Goal: Information Seeking & Learning: Learn about a topic

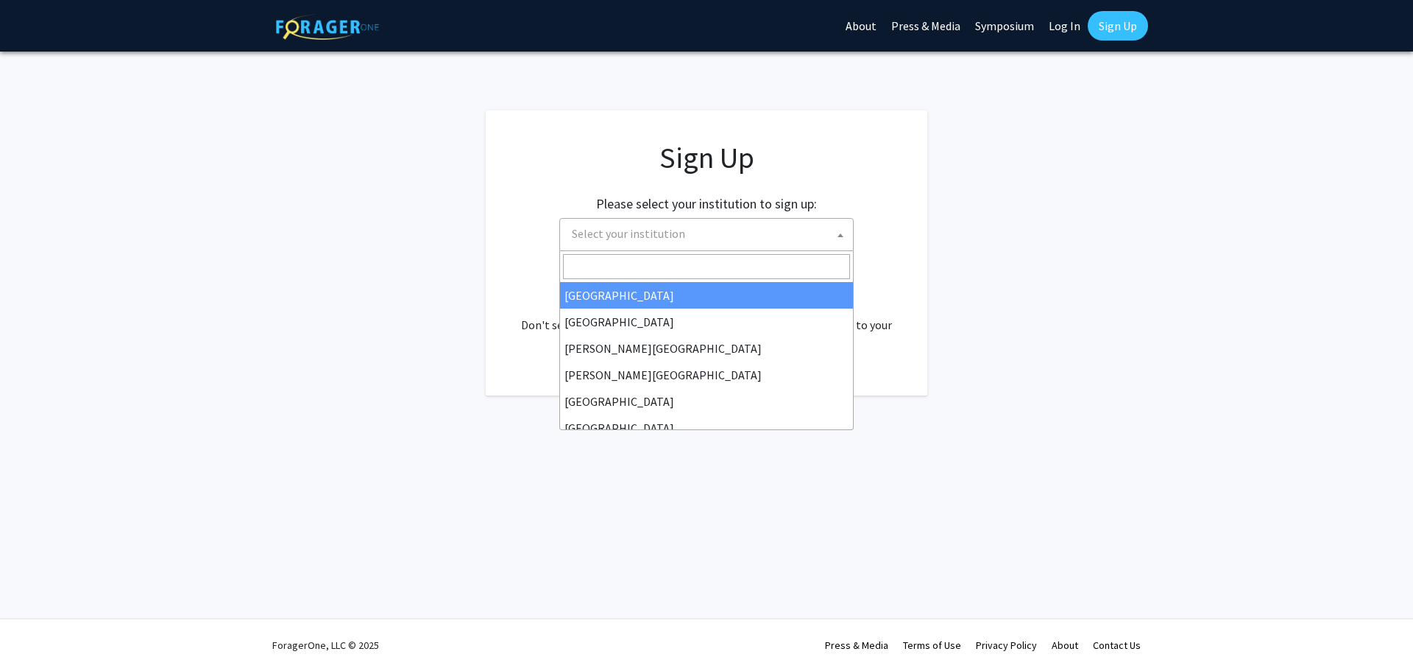
click at [690, 230] on span "Select your institution" at bounding box center [709, 234] width 287 height 30
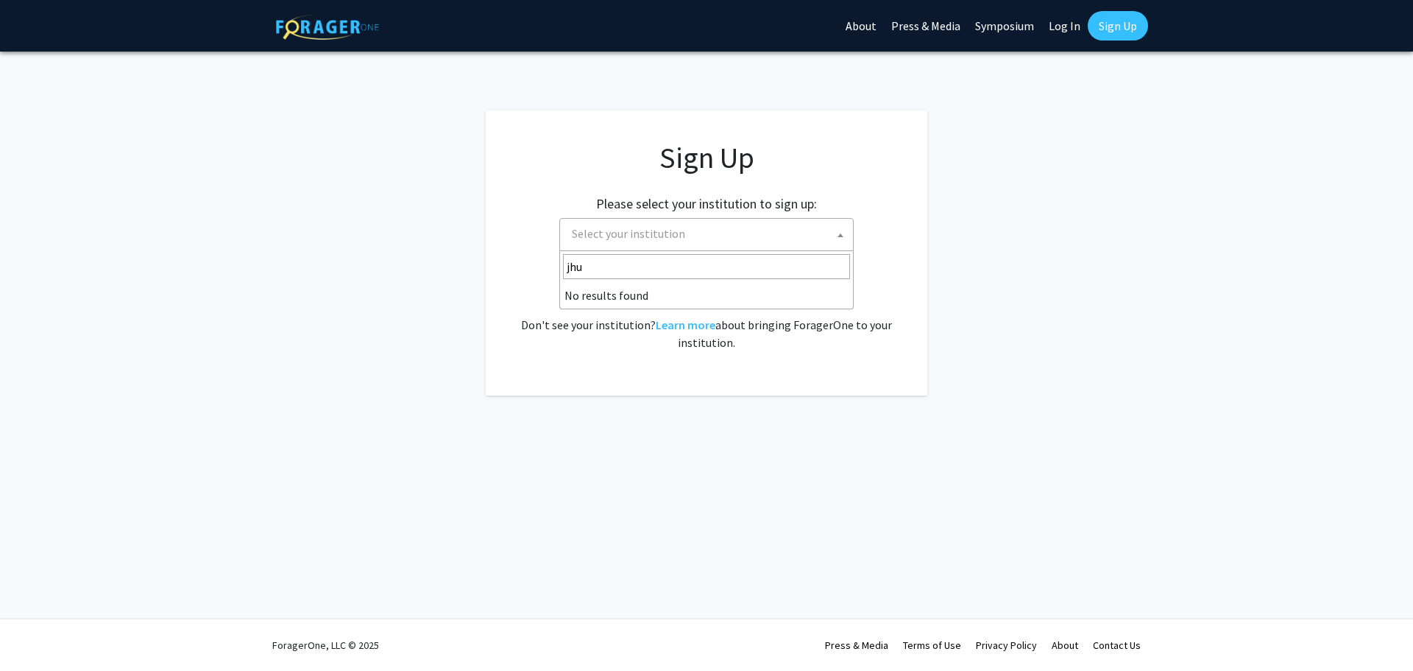
type input "jhu"
click at [643, 236] on span "Select your institution" at bounding box center [628, 233] width 113 height 15
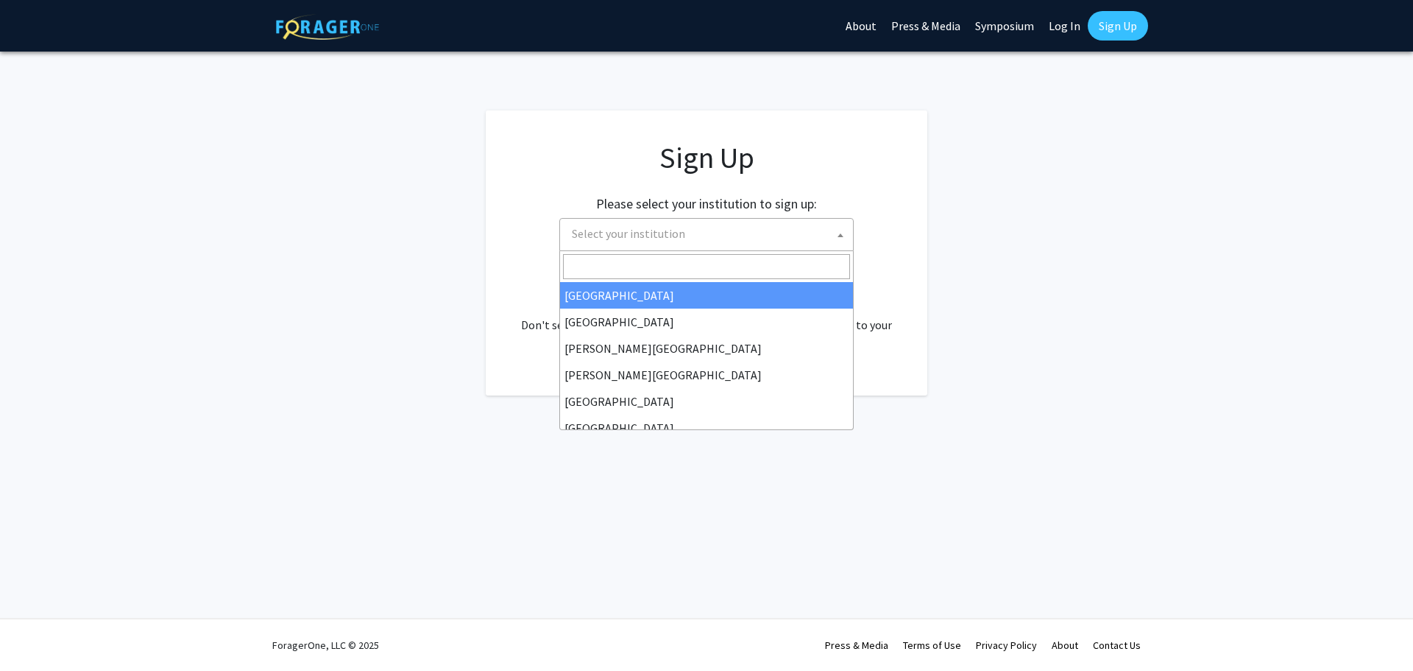
click at [646, 235] on span "Select your institution" at bounding box center [628, 233] width 113 height 15
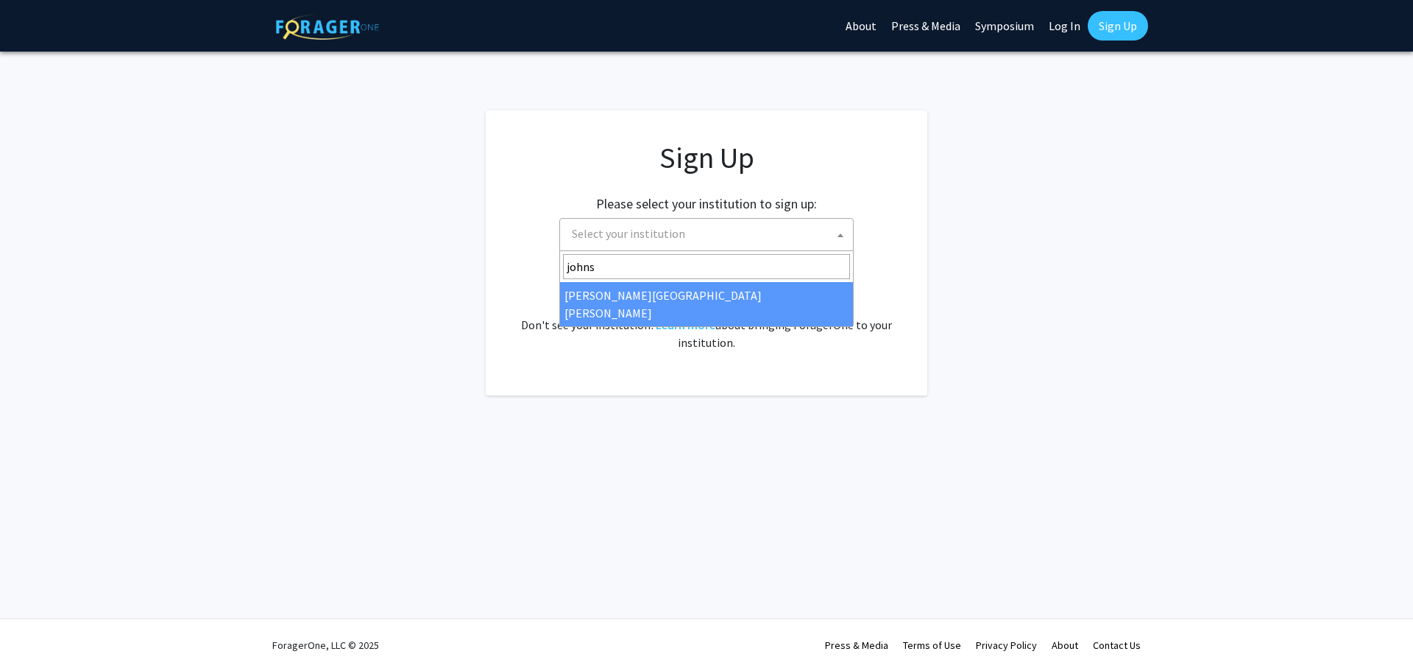
type input "johns"
select select "1"
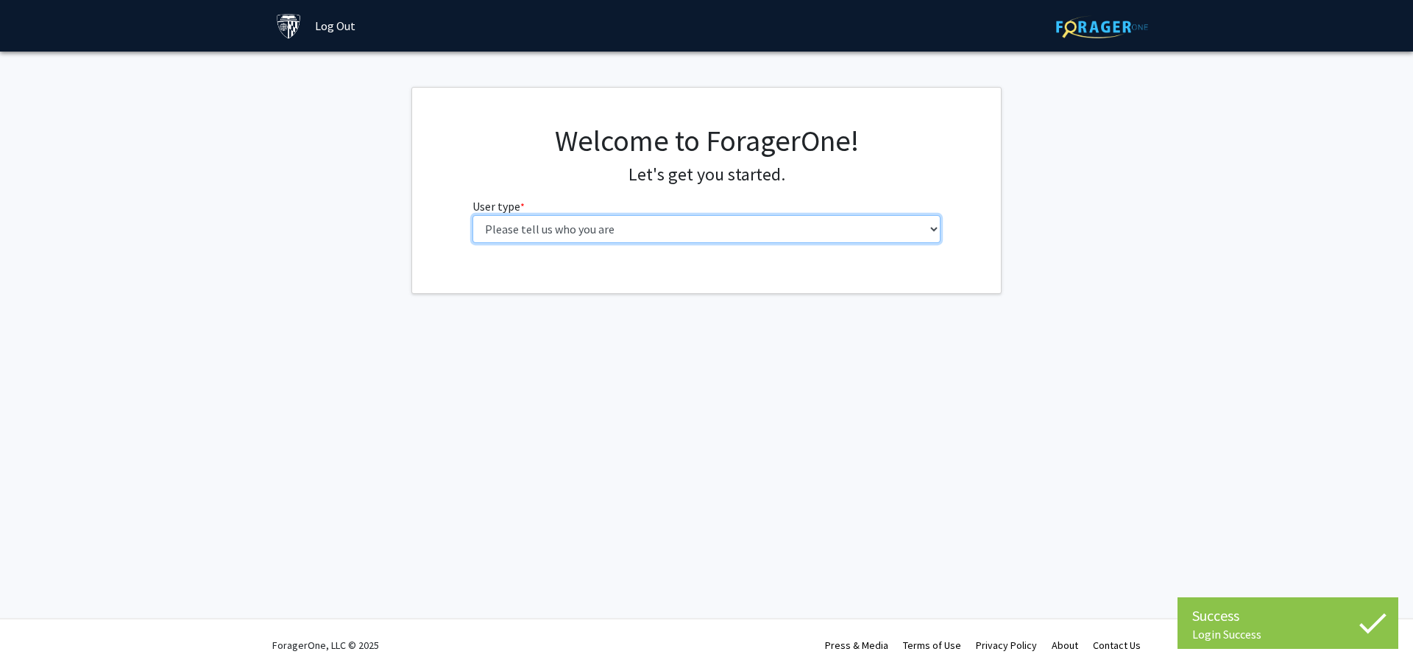
click at [725, 231] on select "Please tell us who you are Undergraduate Student Master's Student Doctoral Cand…" at bounding box center [707, 229] width 469 height 28
select select "2: masters"
click at [473, 215] on select "Please tell us who you are Undergraduate Student Master's Student Doctoral Cand…" at bounding box center [707, 229] width 469 height 28
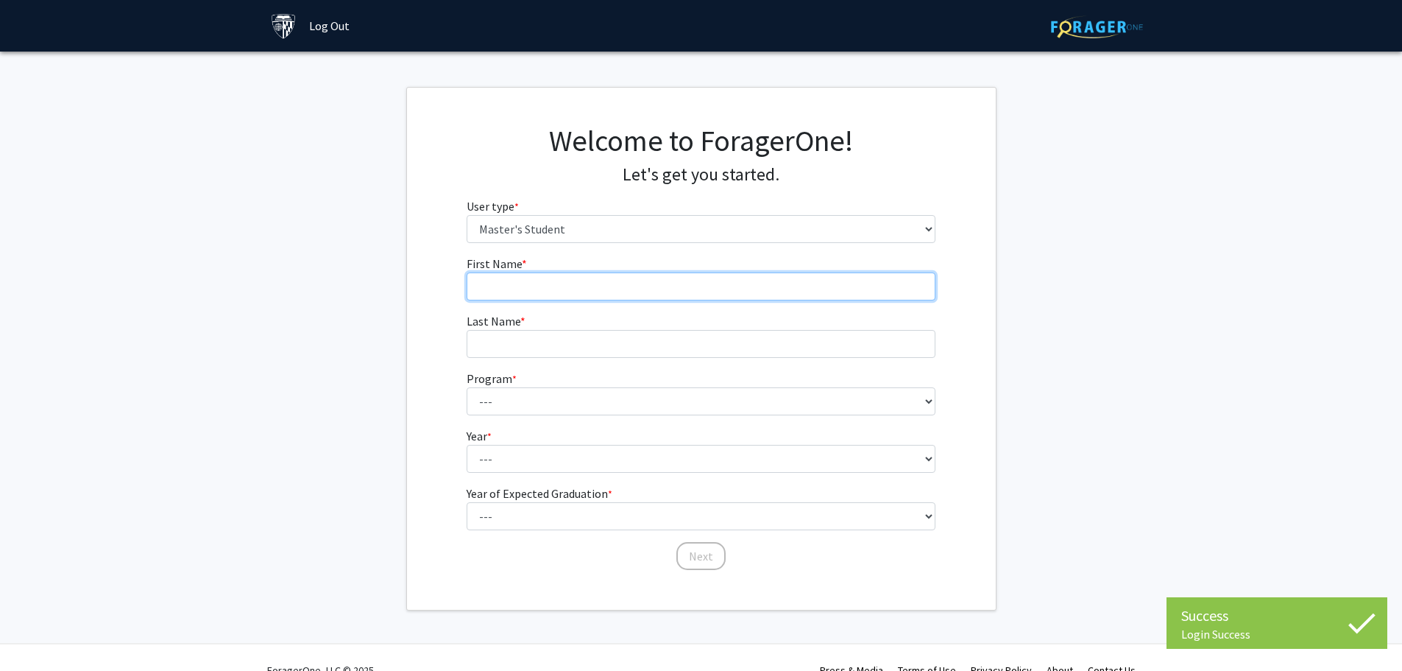
click at [729, 290] on input "First Name * required" at bounding box center [701, 286] width 469 height 28
type input "ziwen"
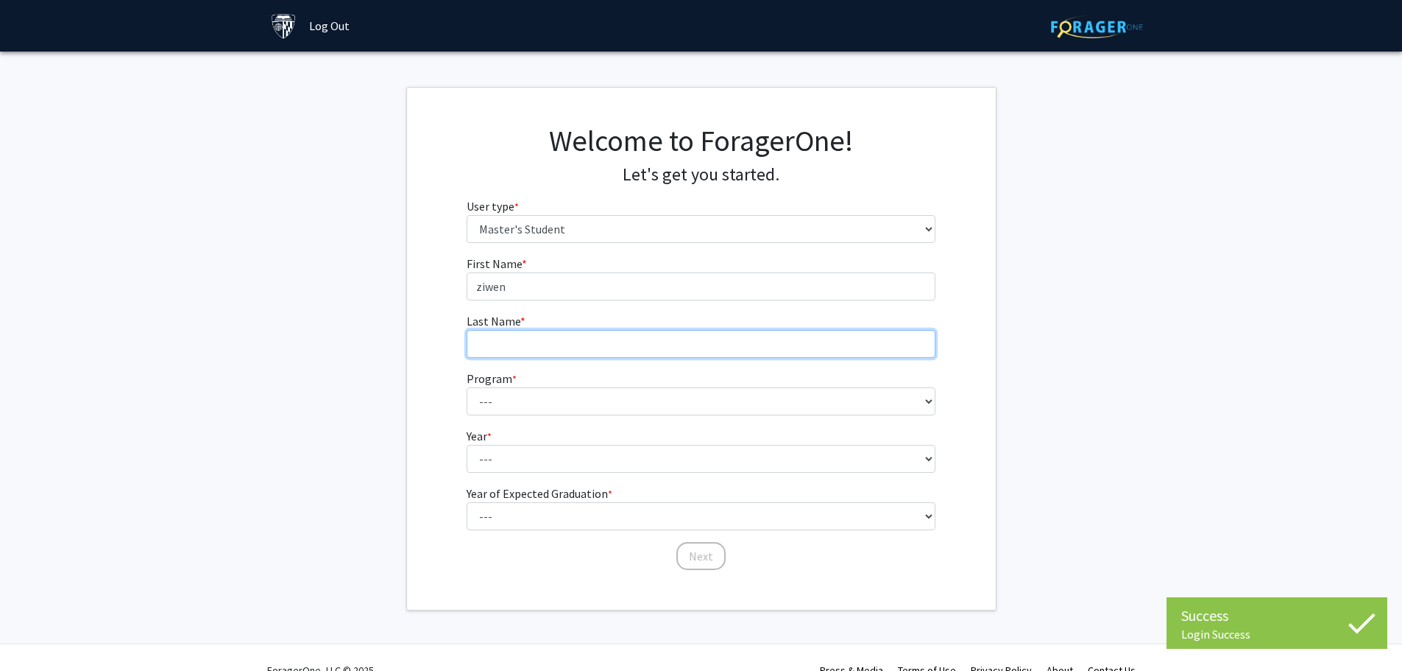
type input "[PERSON_NAME]"
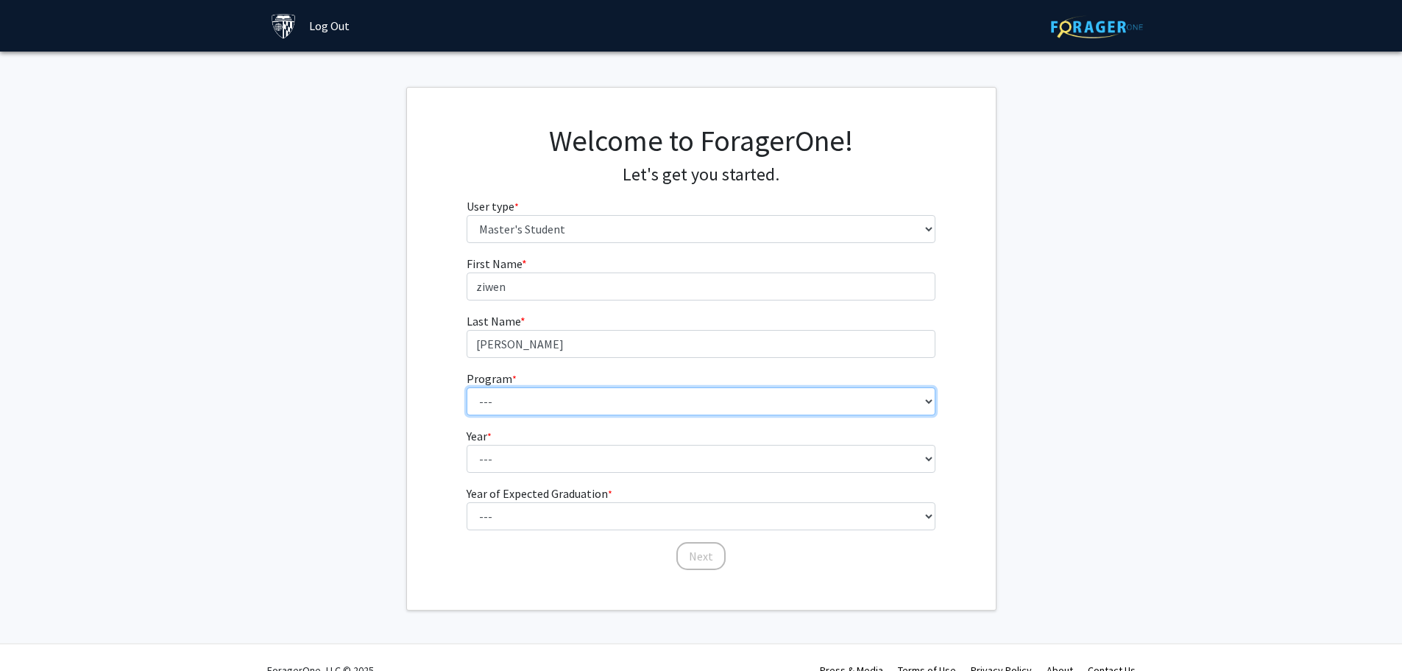
click at [632, 403] on select "--- Anatomy Education Applied and Computational Mathematics Applied Biomedical …" at bounding box center [701, 401] width 469 height 28
select select "46: 35"
click at [467, 387] on select "--- Anatomy Education Applied and Computational Mathematics Applied Biomedical …" at bounding box center [701, 401] width 469 height 28
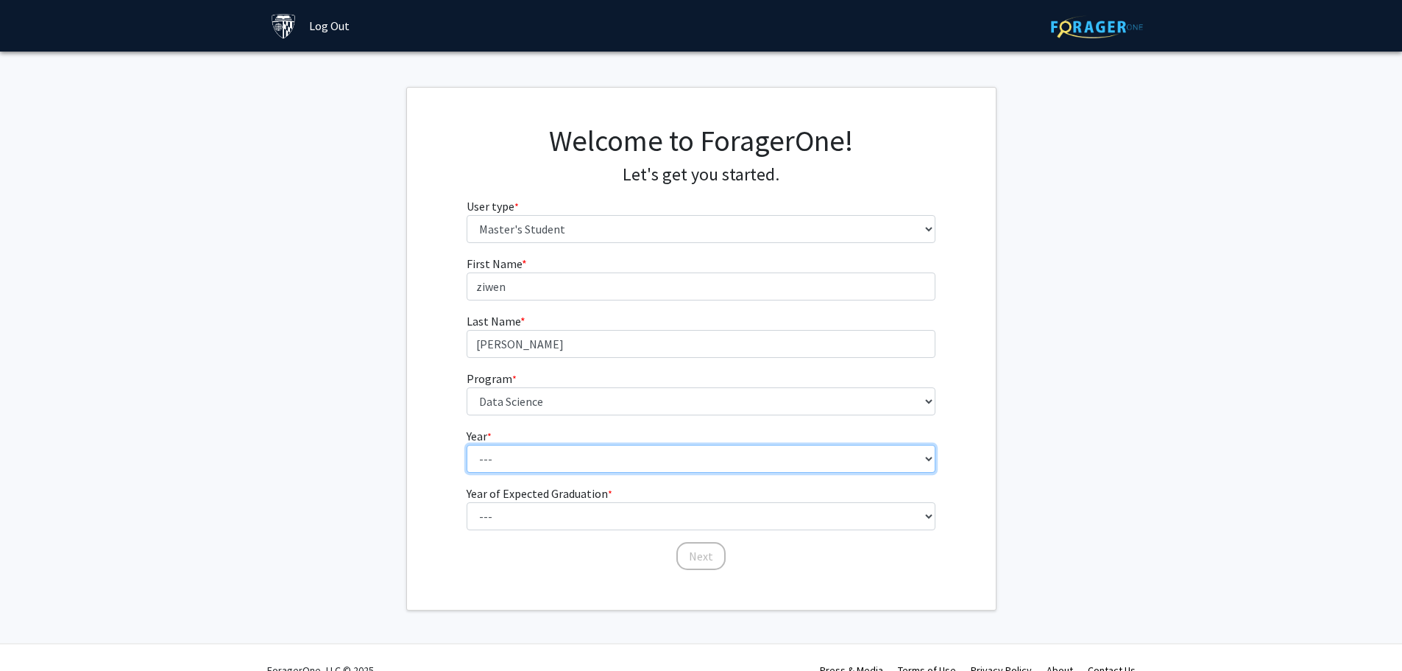
click at [592, 450] on select "--- First Year Second Year" at bounding box center [701, 459] width 469 height 28
select select "1: first_year"
click at [467, 445] on select "--- First Year Second Year" at bounding box center [701, 459] width 469 height 28
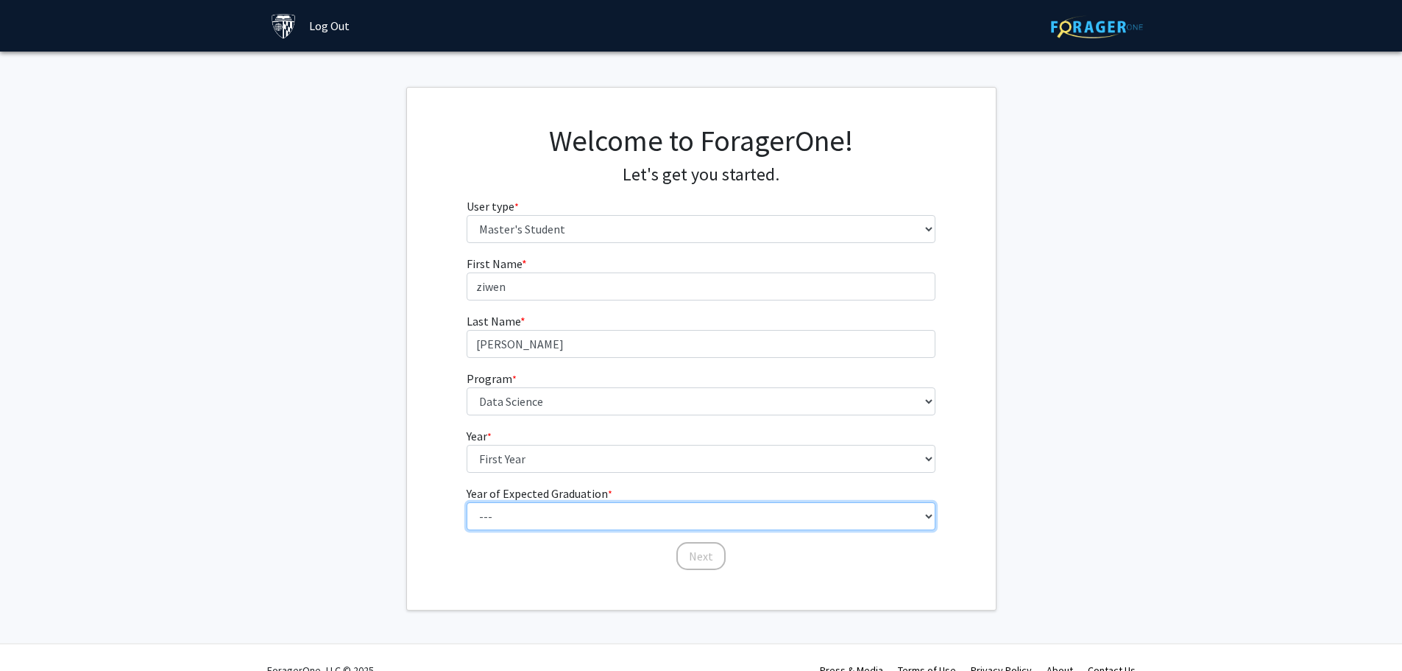
click at [582, 509] on select "--- 2025 2026 2027 2028 2029 2030 2031 2032 2033 2034" at bounding box center [701, 516] width 469 height 28
click at [582, 508] on select "--- 2025 2026 2027 2028 2029 2030 2031 2032 2033 2034" at bounding box center [701, 516] width 469 height 28
click at [583, 508] on select "--- 2025 2026 2027 2028 2029 2030 2031 2032 2033 2034" at bounding box center [701, 516] width 469 height 28
select select "2: 2026"
click at [467, 502] on select "--- 2025 2026 2027 2028 2029 2030 2031 2032 2033 2034" at bounding box center [701, 516] width 469 height 28
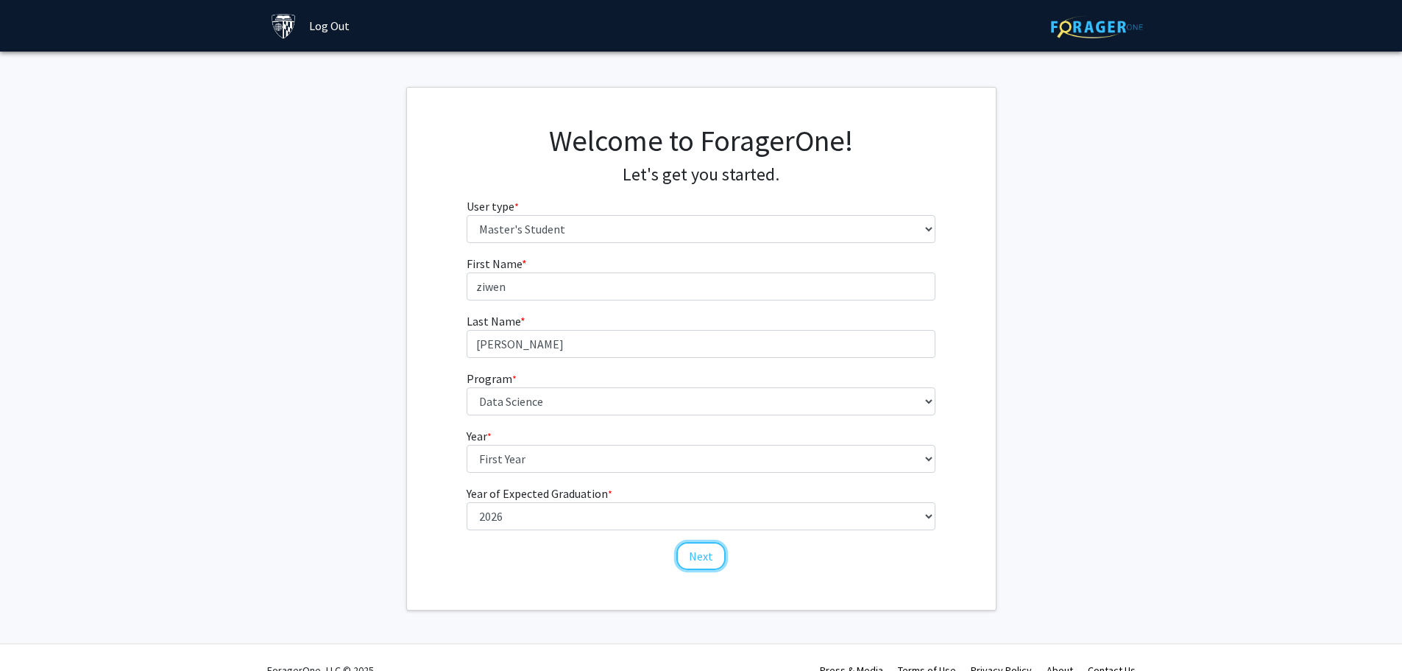
click at [688, 557] on button "Next" at bounding box center [700, 556] width 49 height 28
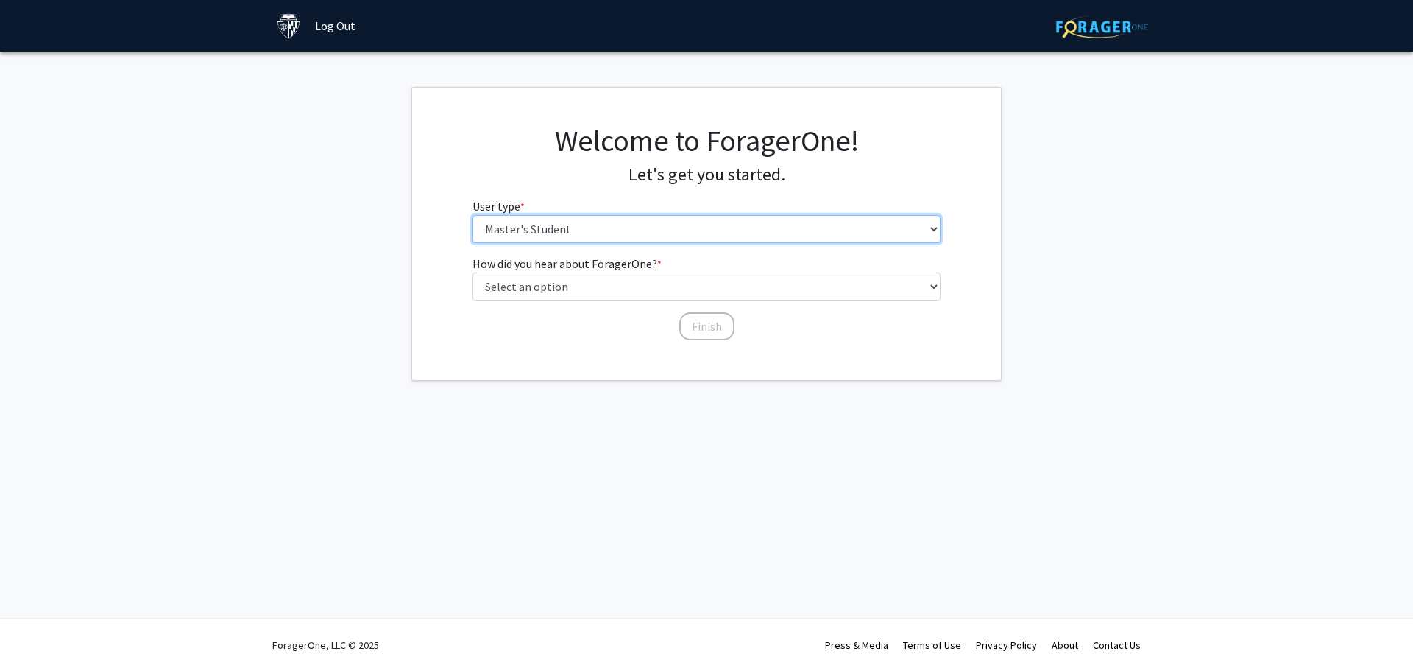
click at [592, 235] on select "Please tell us who you are Undergraduate Student Master's Student Doctoral Cand…" at bounding box center [707, 229] width 469 height 28
click at [473, 215] on select "Please tell us who you are Undergraduate Student Master's Student Doctoral Cand…" at bounding box center [707, 229] width 469 height 28
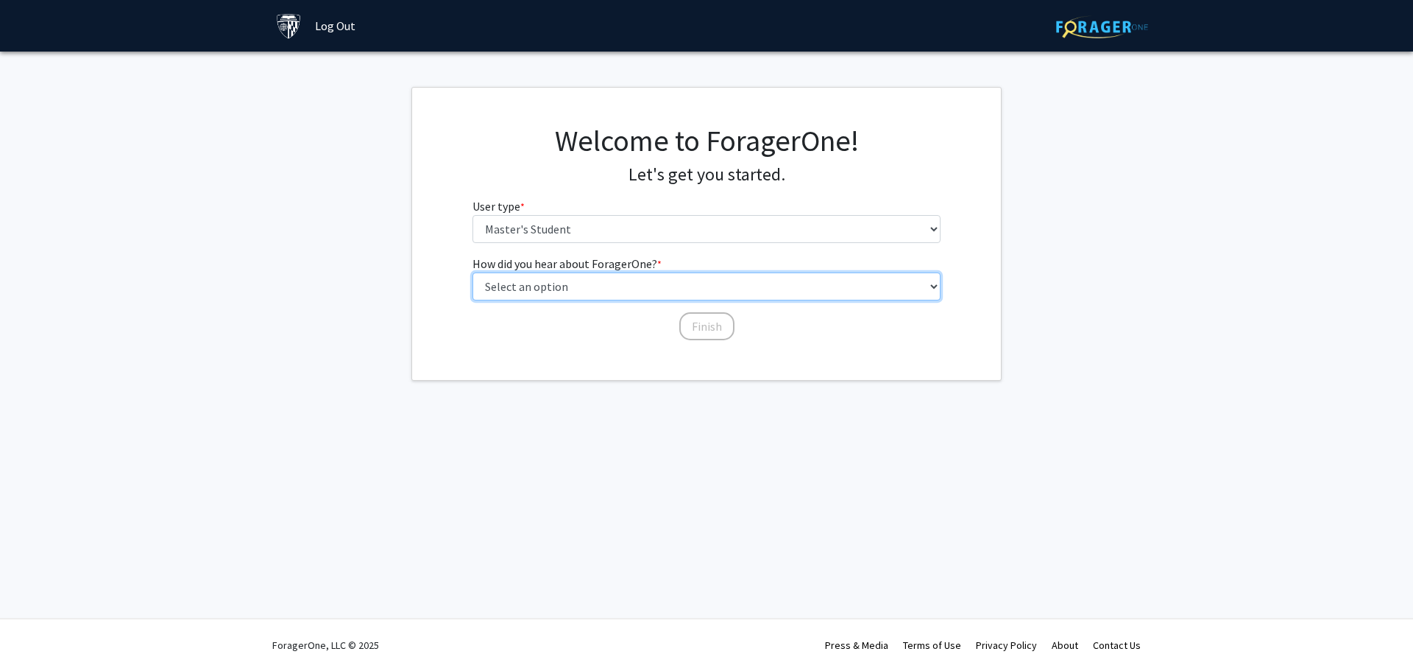
click at [674, 286] on select "Select an option Peer/student recommendation Faculty/staff recommendation Unive…" at bounding box center [707, 286] width 469 height 28
select select "3: university_website"
click at [473, 272] on select "Select an option Peer/student recommendation Faculty/staff recommendation Unive…" at bounding box center [707, 286] width 469 height 28
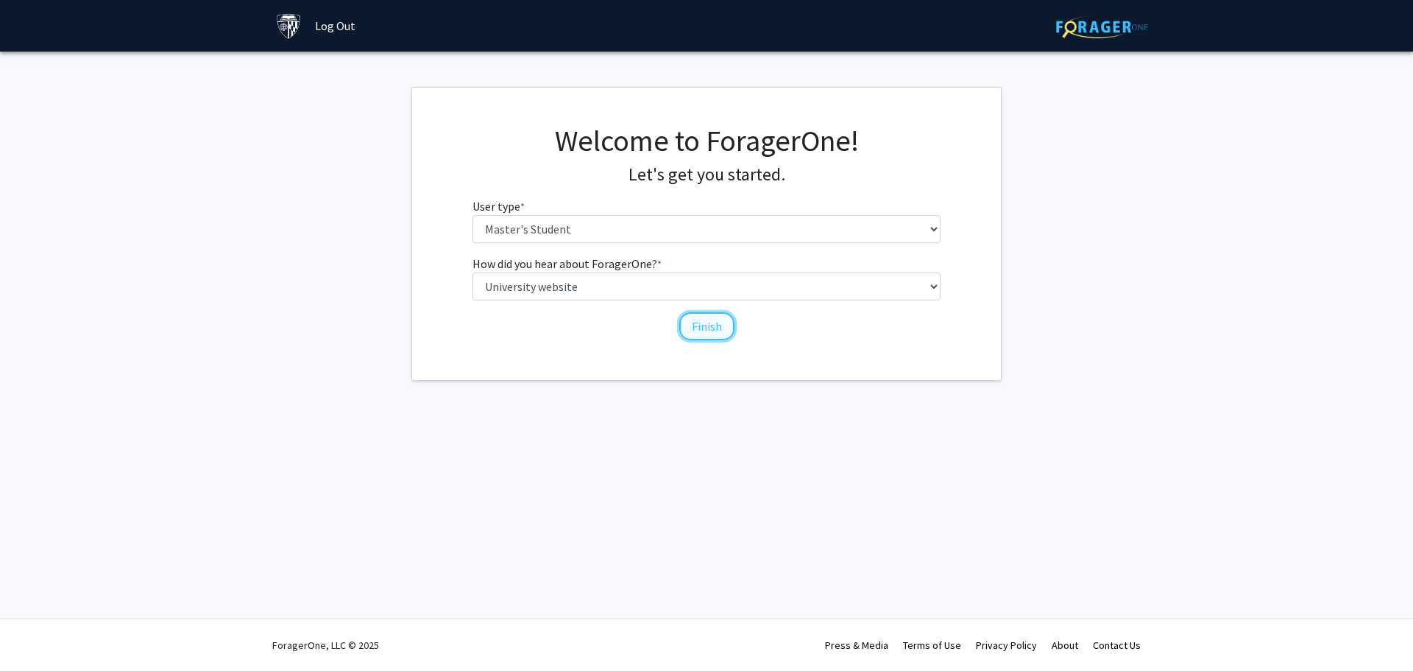
click at [705, 329] on button "Finish" at bounding box center [706, 326] width 55 height 28
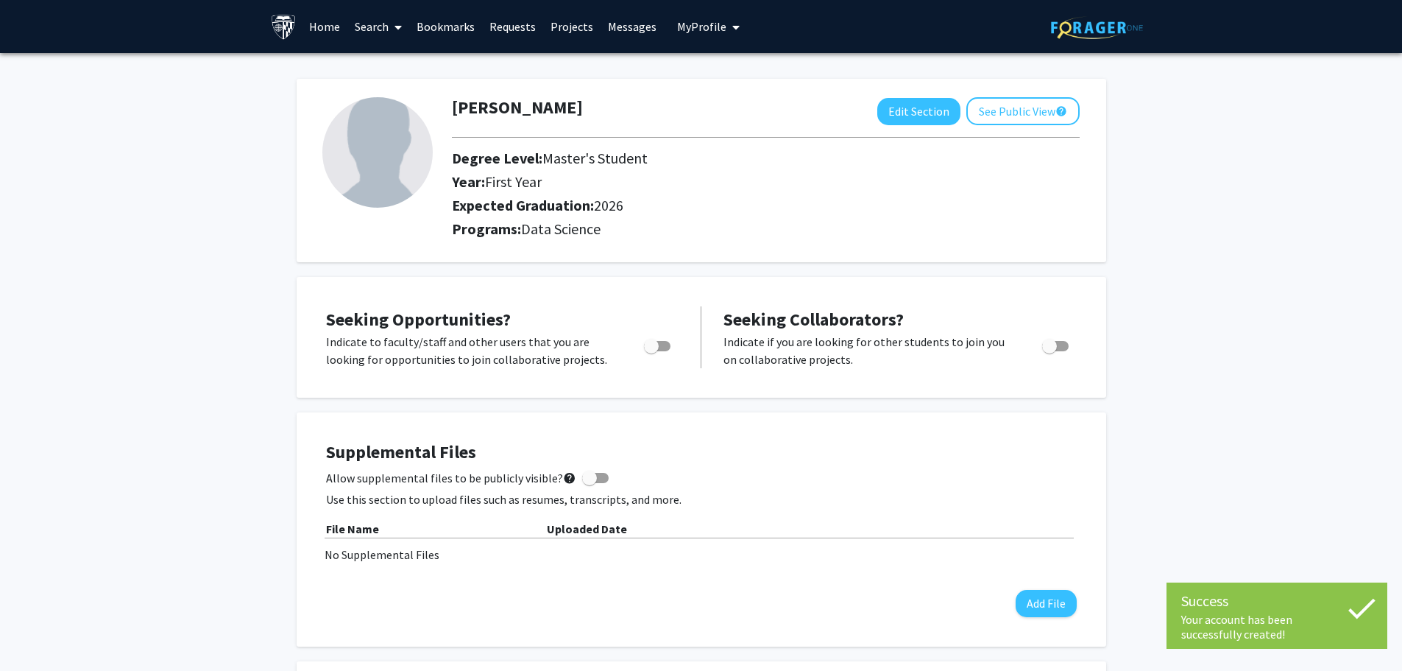
click at [654, 347] on span "Toggle" at bounding box center [651, 346] width 15 height 15
click at [651, 351] on input "Are you actively seeking opportunities?" at bounding box center [651, 351] width 1 height 1
checkbox input "true"
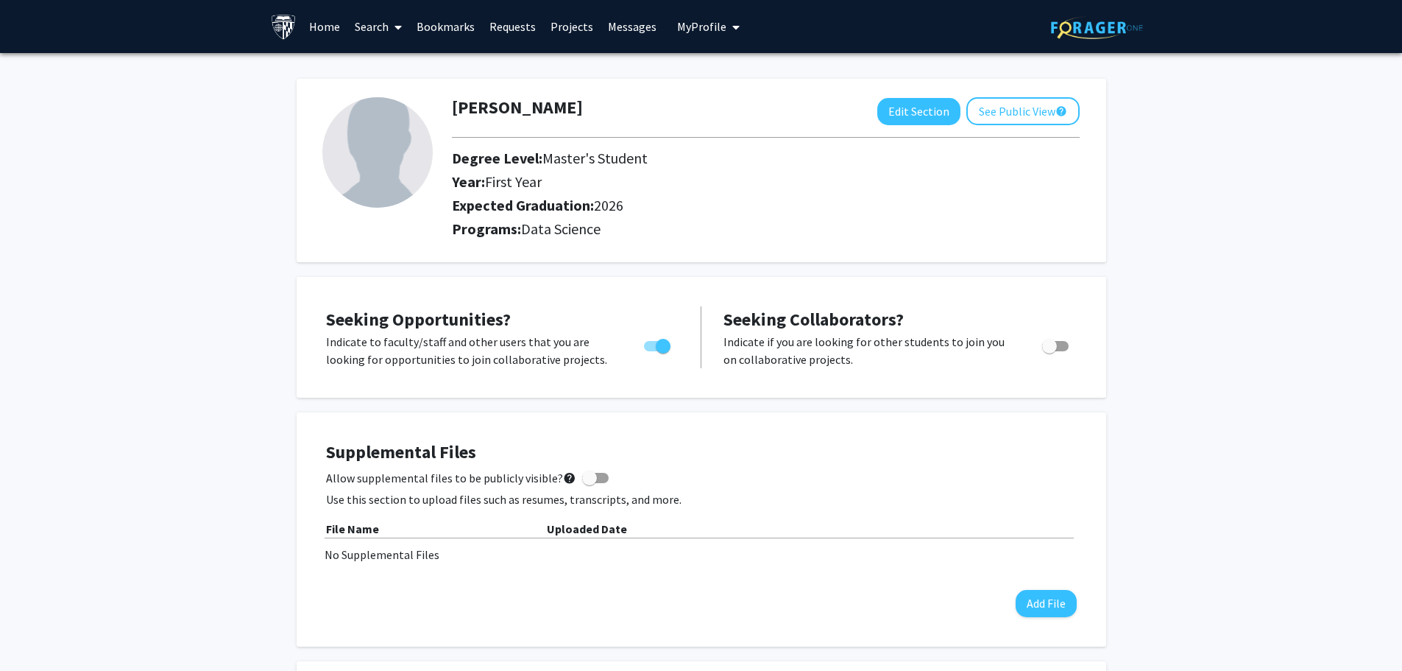
click at [1060, 348] on span "Toggle" at bounding box center [1055, 346] width 27 height 10
click at [1050, 351] on input "Would you like to receive other student requests to work with you?" at bounding box center [1049, 351] width 1 height 1
checkbox input "true"
click at [1028, 105] on button "See Public View help" at bounding box center [1023, 111] width 113 height 28
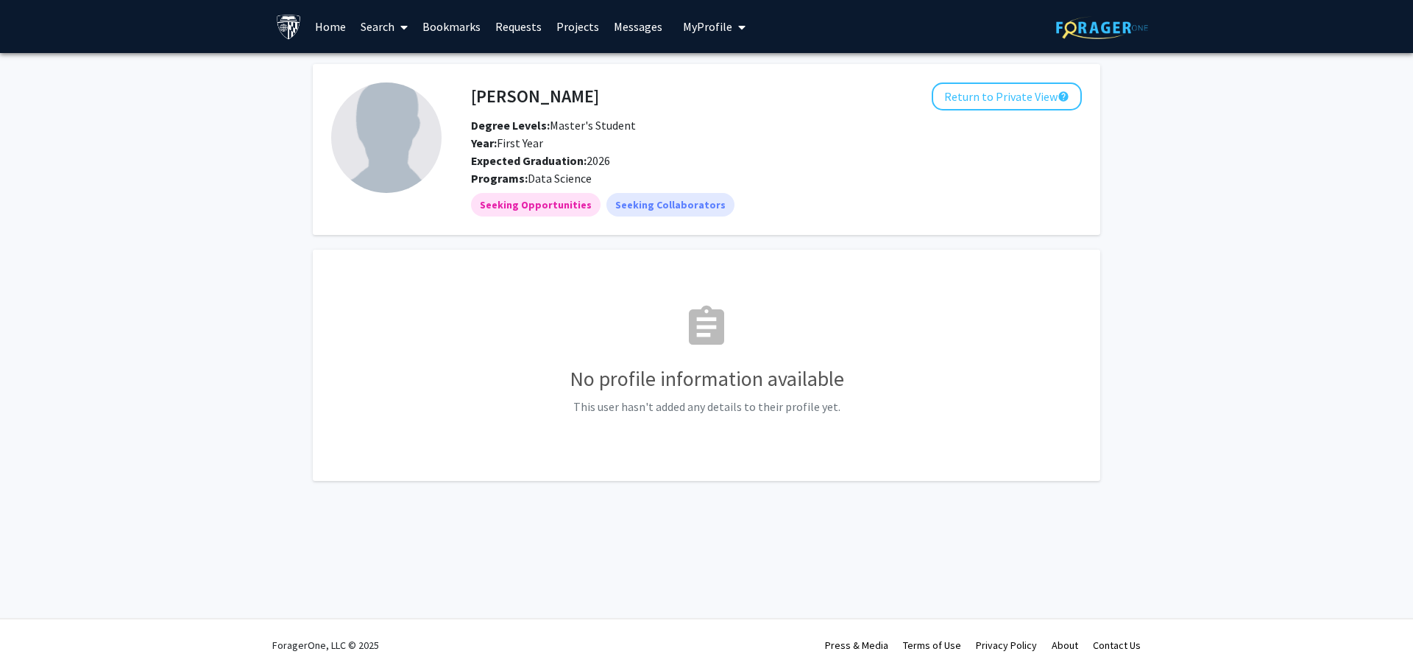
click at [583, 29] on link "Projects" at bounding box center [577, 27] width 57 height 52
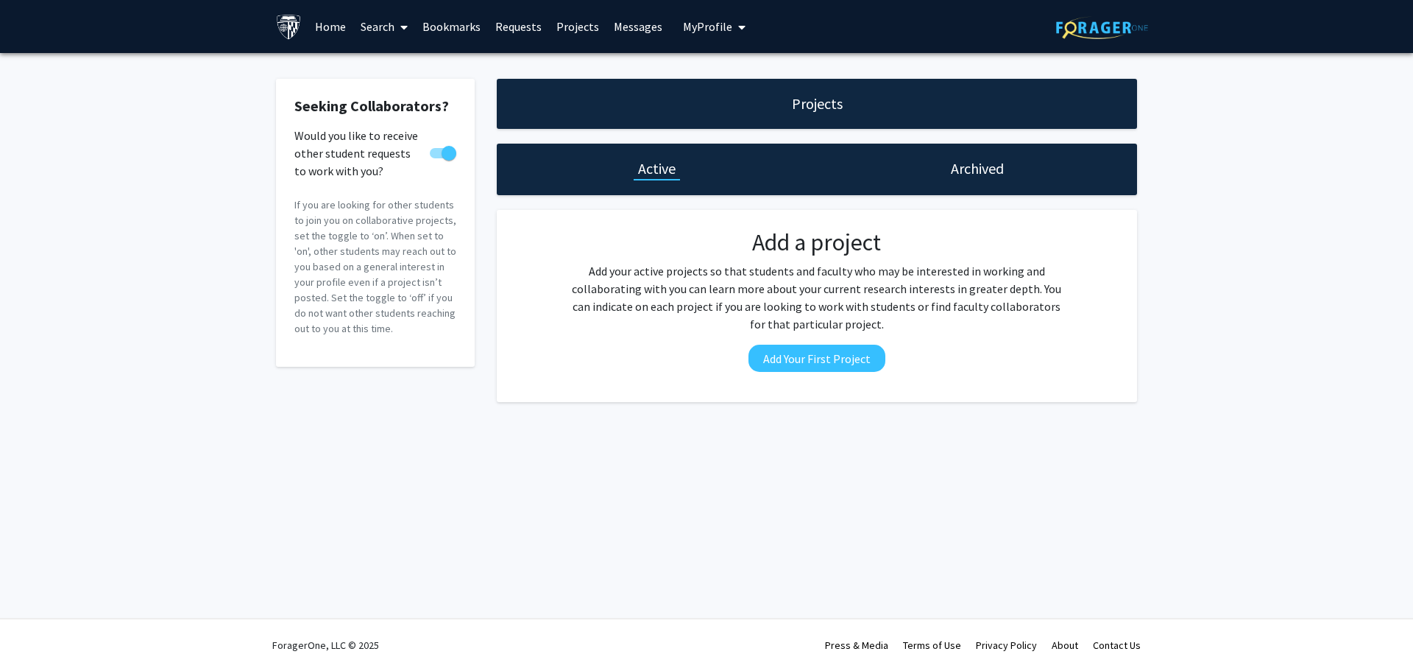
click at [970, 164] on h1 "Archived" at bounding box center [977, 168] width 53 height 21
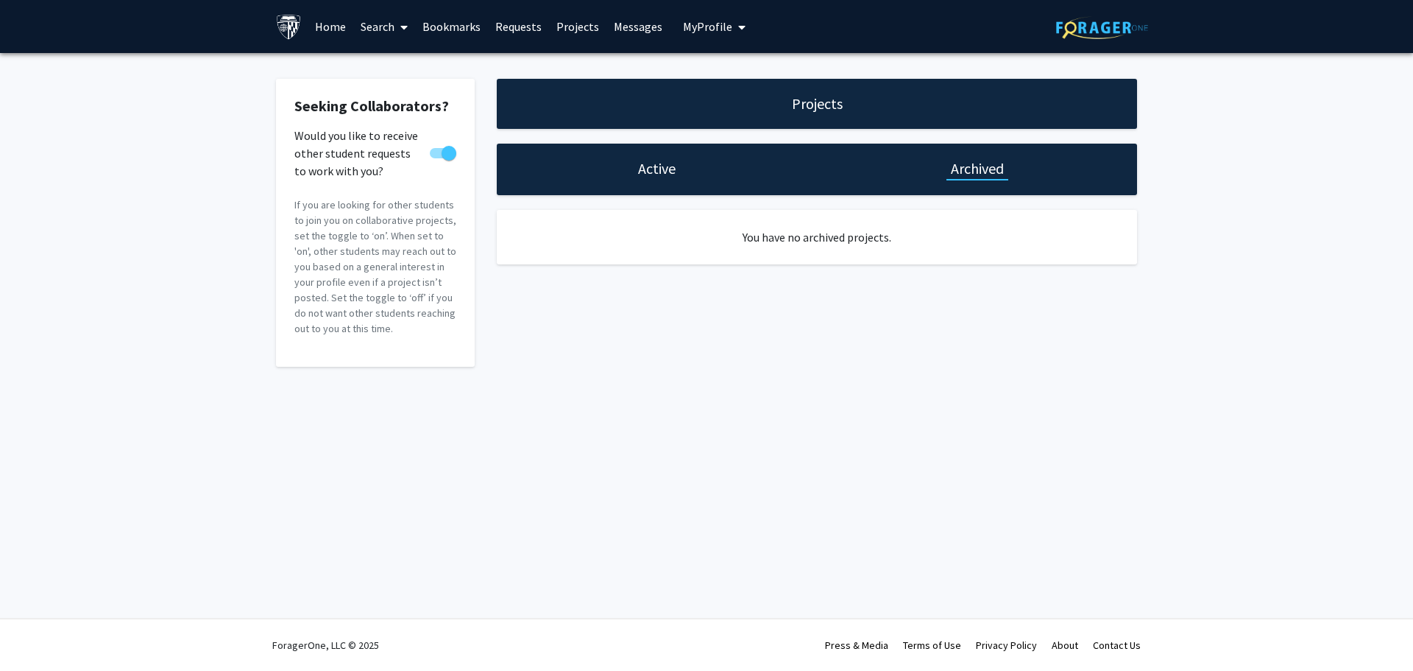
click at [687, 170] on div "Active" at bounding box center [657, 170] width 320 height 52
click at [631, 169] on div "Active" at bounding box center [657, 170] width 320 height 52
drag, startPoint x: 331, startPoint y: 29, endPoint x: 343, endPoint y: 36, distance: 13.9
click at [331, 28] on link "Home" at bounding box center [331, 27] width 46 height 52
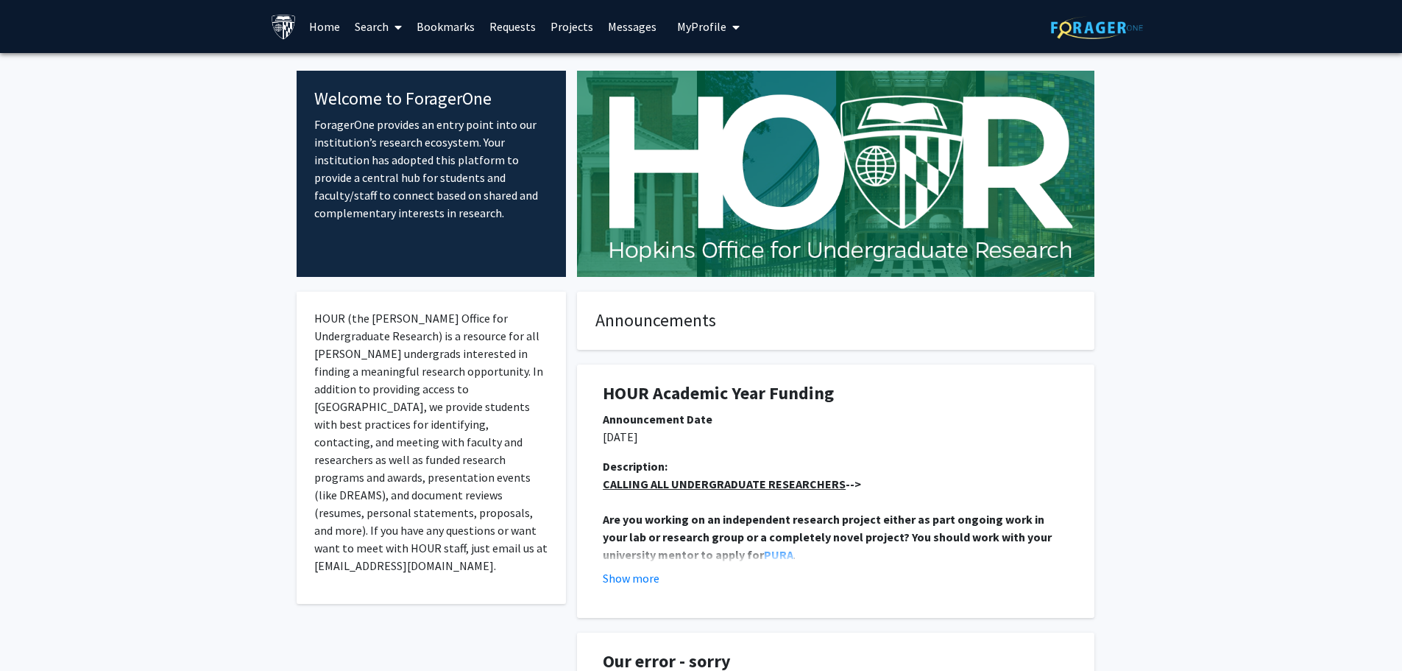
click at [390, 32] on span at bounding box center [395, 27] width 13 height 52
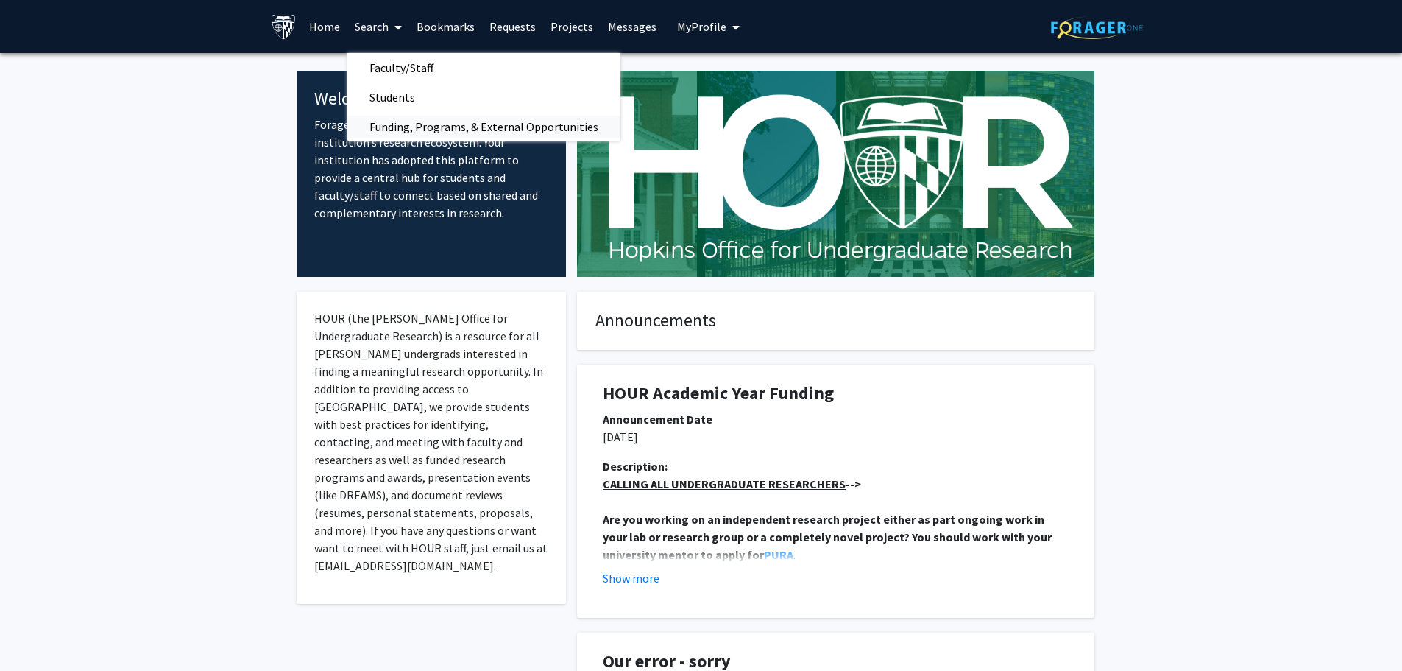
click at [416, 129] on span "Funding, Programs, & External Opportunities" at bounding box center [483, 126] width 273 height 29
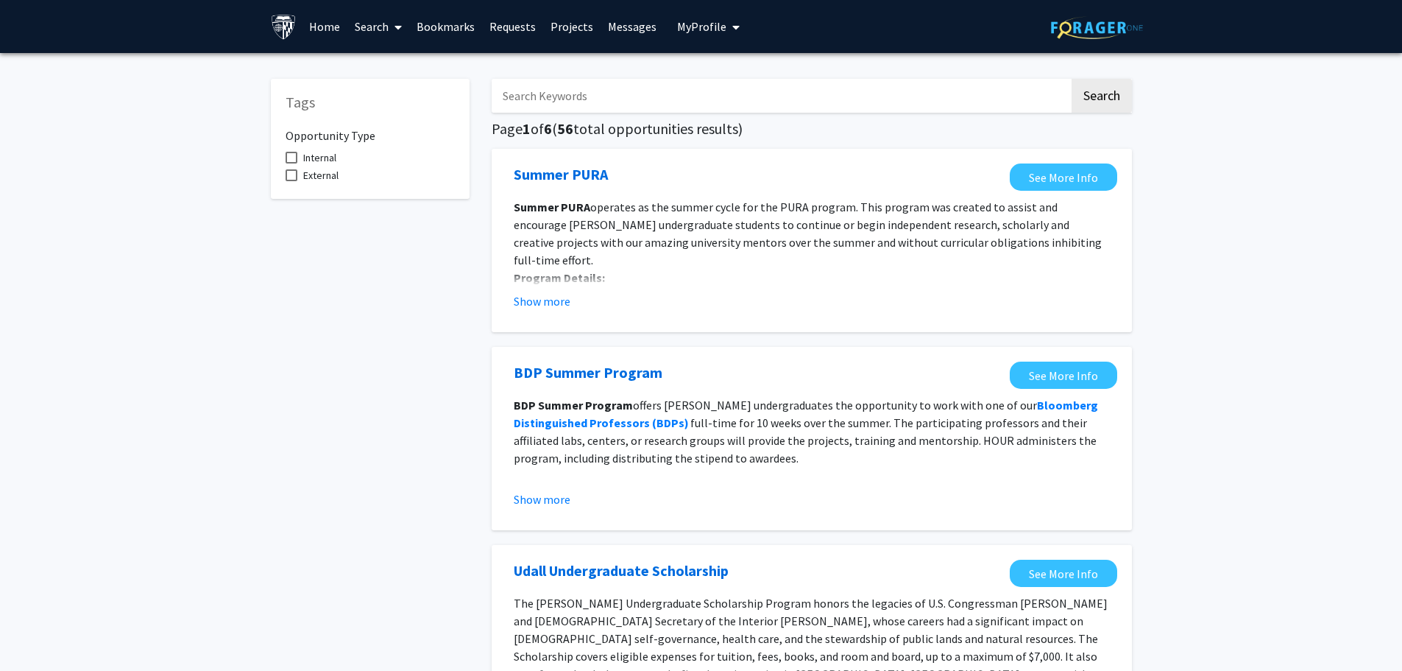
click at [643, 98] on input "Search Keywords" at bounding box center [781, 96] width 578 height 34
type input "救"
type input "jhu"
click at [1072, 79] on button "Search" at bounding box center [1102, 96] width 60 height 34
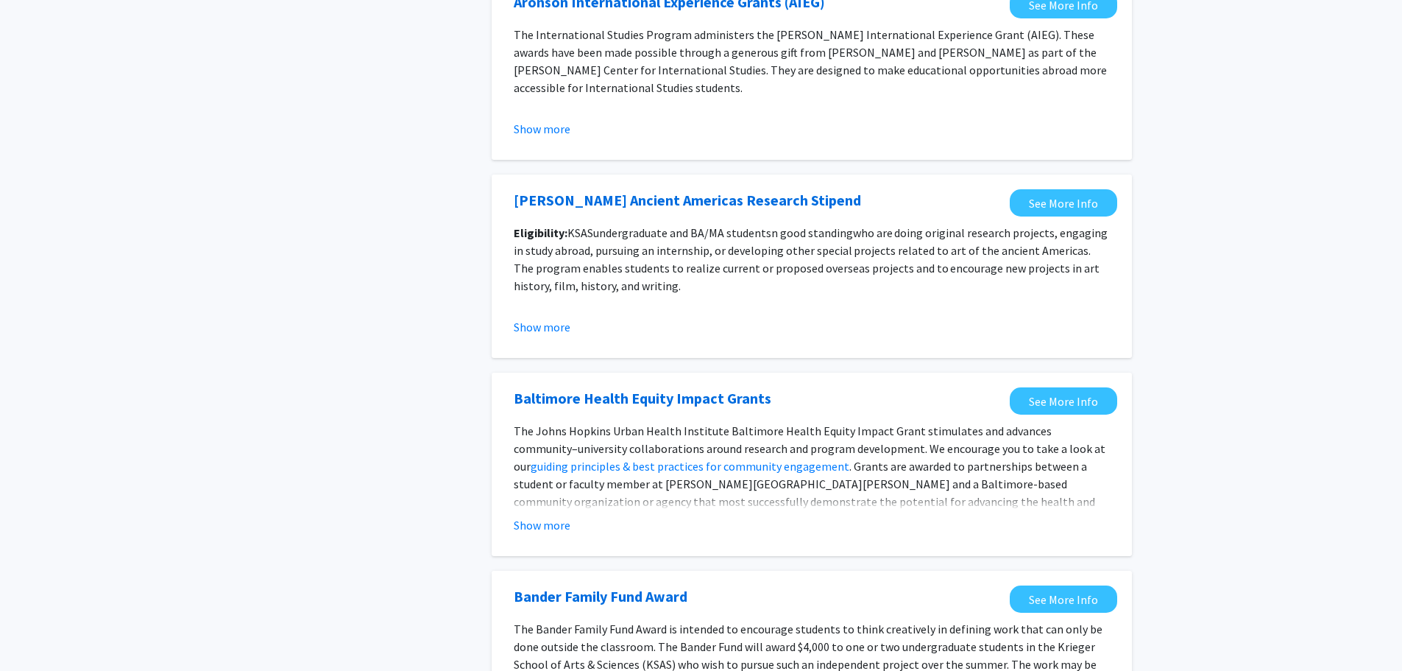
scroll to position [957, 0]
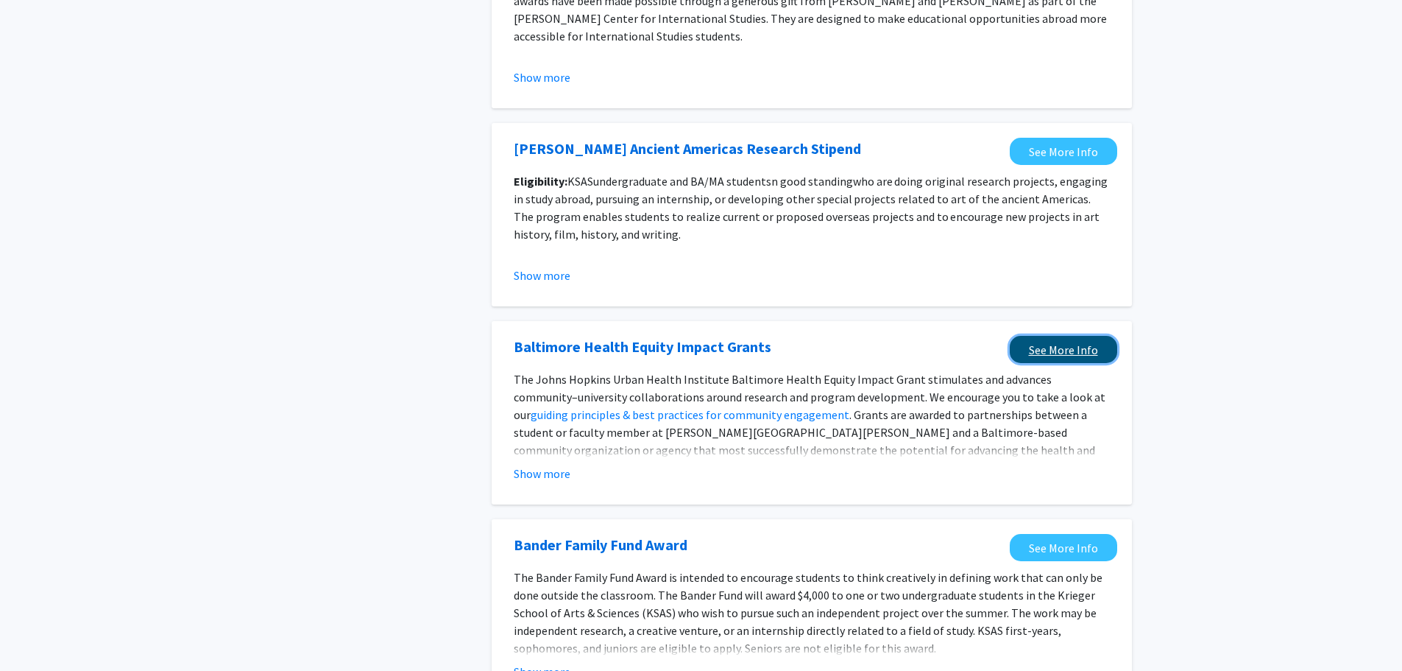
click at [1072, 360] on link "See More Info" at bounding box center [1063, 349] width 107 height 27
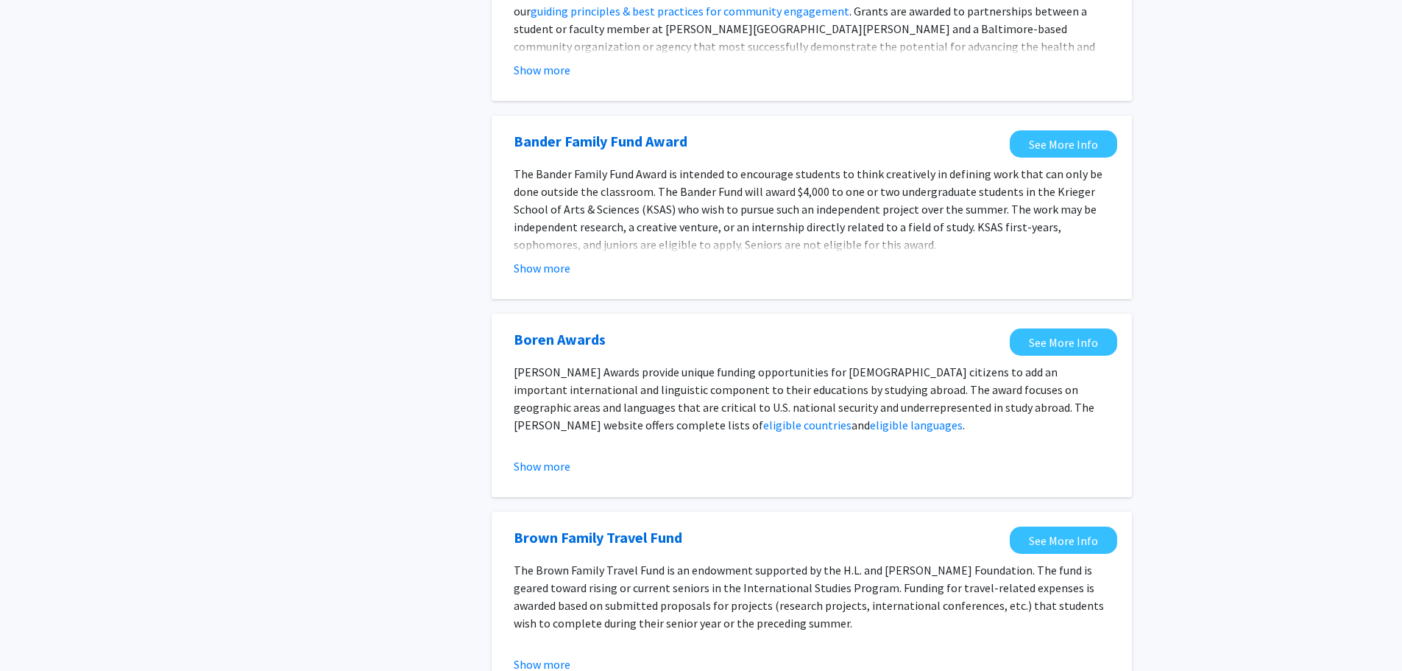
scroll to position [1472, 0]
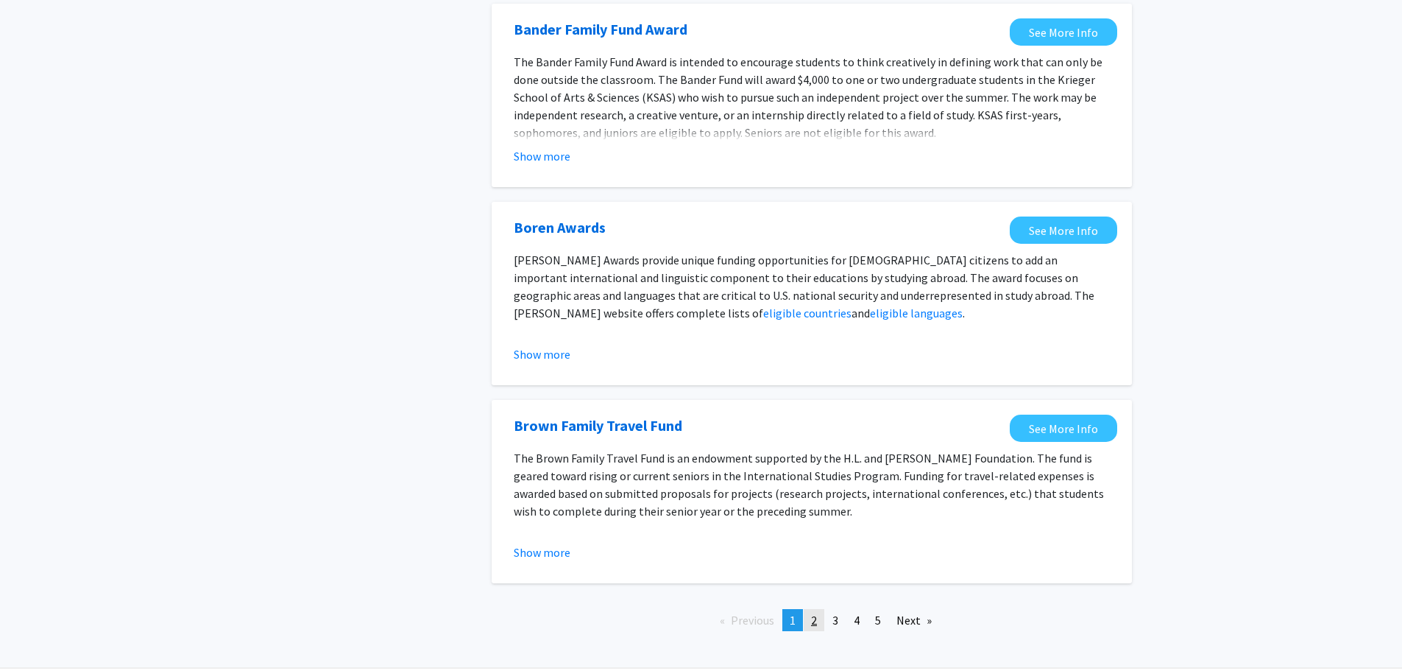
click at [813, 625] on span "2" at bounding box center [814, 619] width 6 height 15
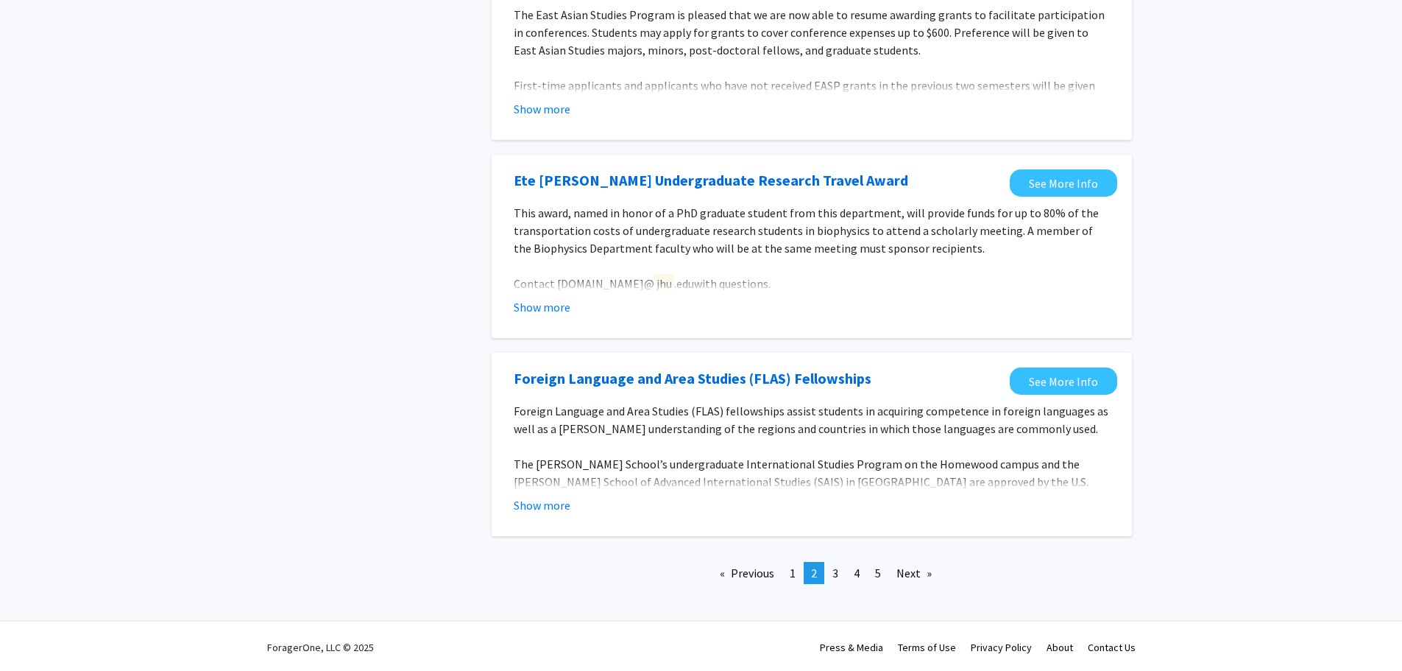
scroll to position [1597, 0]
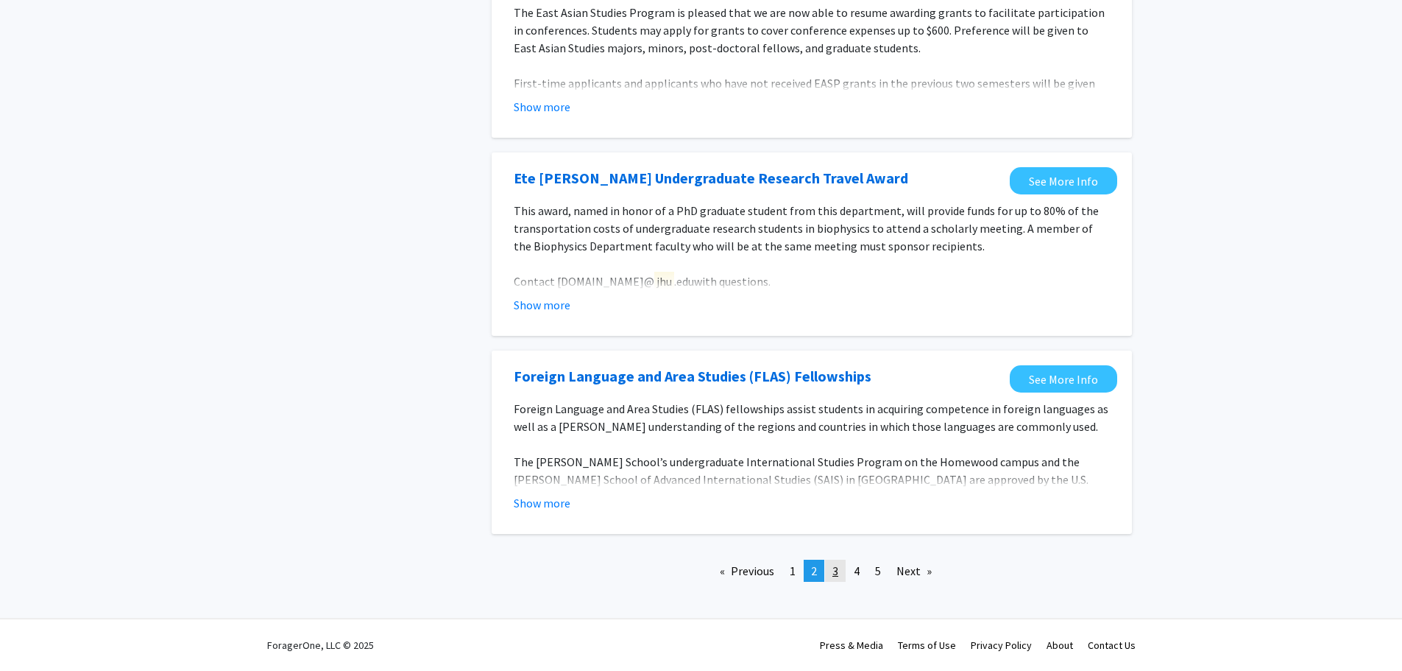
click at [834, 568] on span "3" at bounding box center [836, 570] width 6 height 15
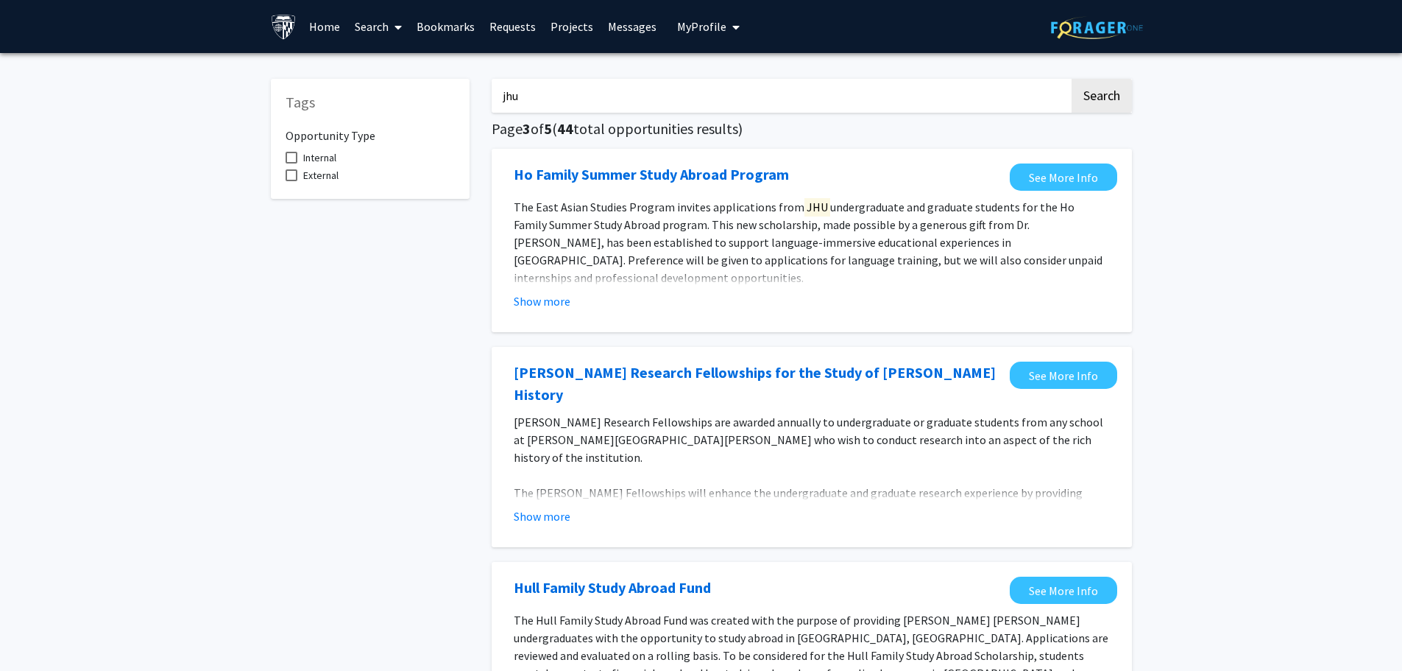
click at [292, 156] on span at bounding box center [292, 158] width 12 height 12
click at [292, 163] on input "Internal" at bounding box center [291, 163] width 1 height 1
checkbox input "true"
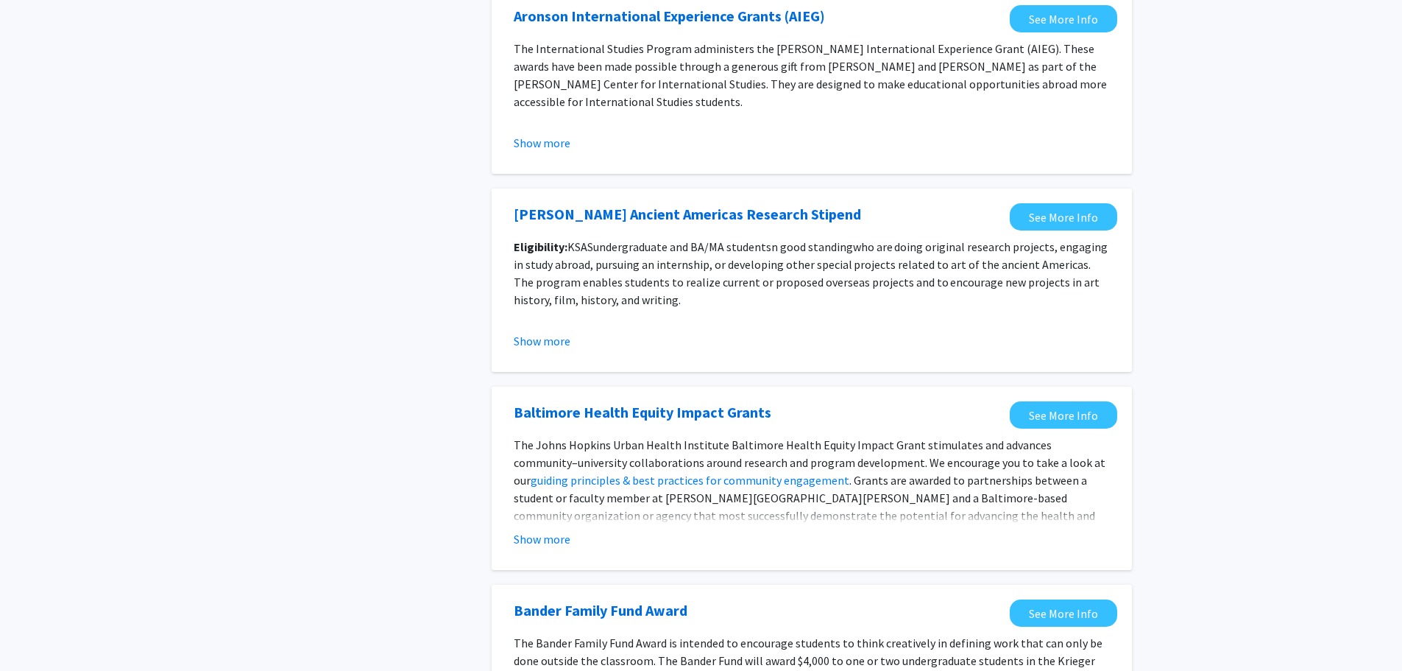
scroll to position [957, 0]
